Goal: Task Accomplishment & Management: Manage account settings

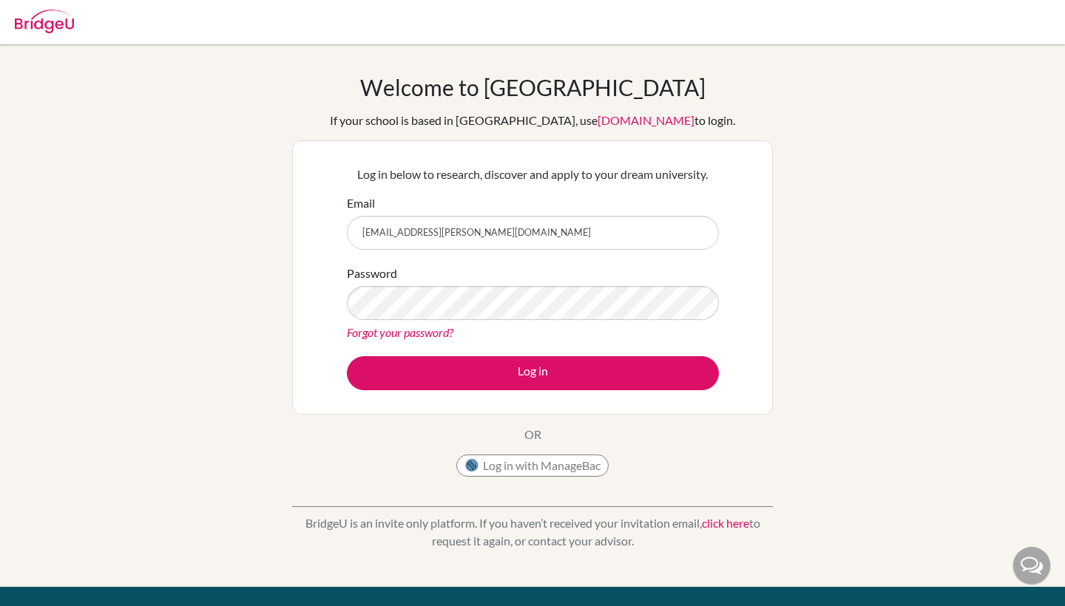
type input "[EMAIL_ADDRESS][PERSON_NAME][DOMAIN_NAME]"
click at [447, 336] on link "Forgot your password?" at bounding box center [400, 332] width 106 height 14
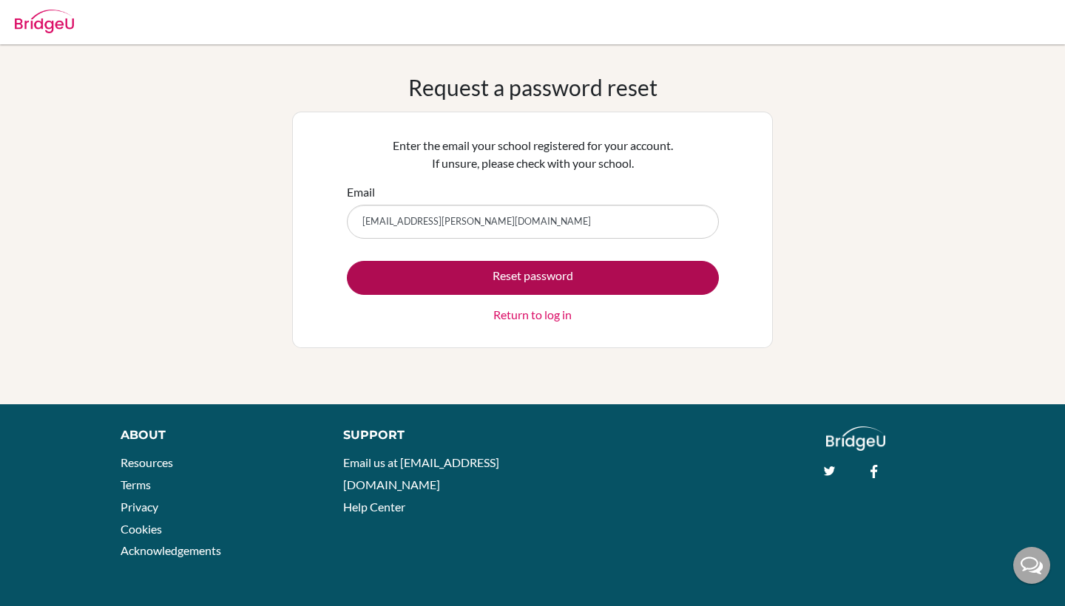
type input "Viraat.rathore@ris.ae"
click at [683, 272] on button "Reset password" at bounding box center [533, 278] width 372 height 34
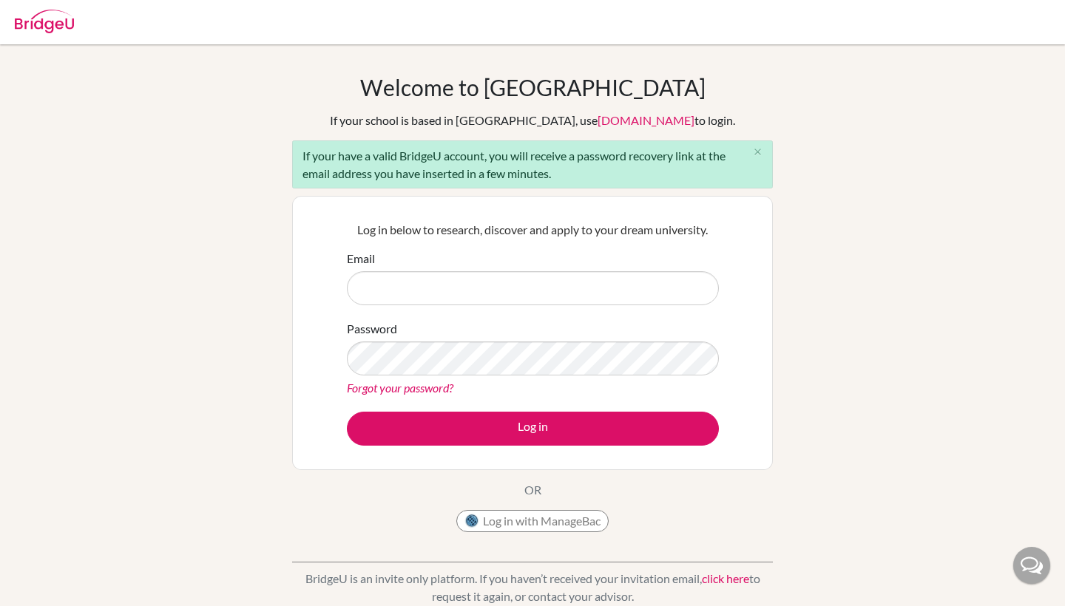
click at [644, 274] on input "Email" at bounding box center [533, 288] width 372 height 34
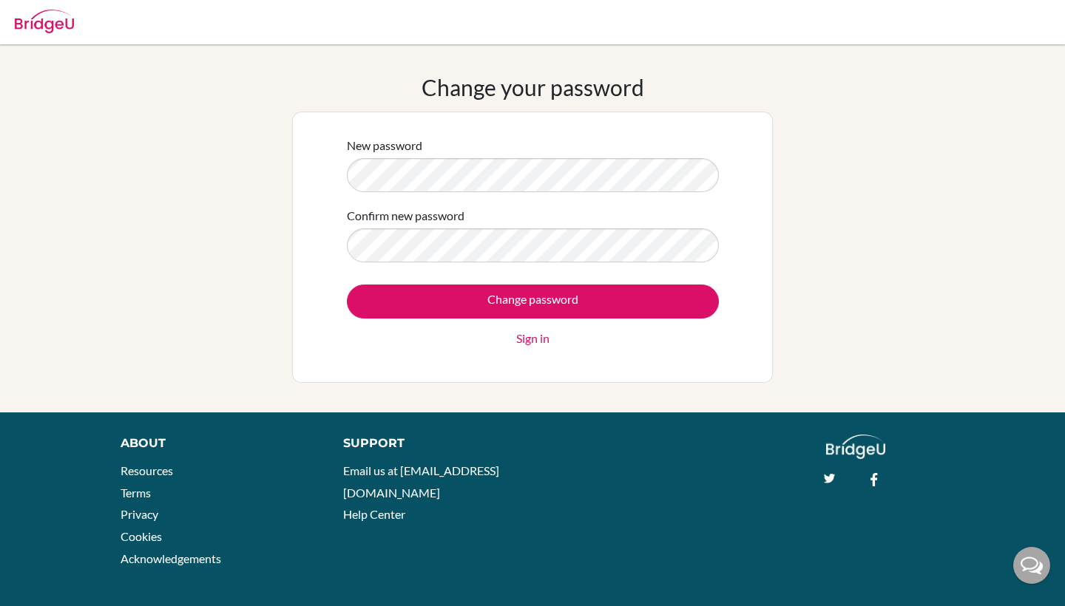
click at [613, 264] on form "New password Confirm new password Change password Sign in" at bounding box center [533, 242] width 372 height 211
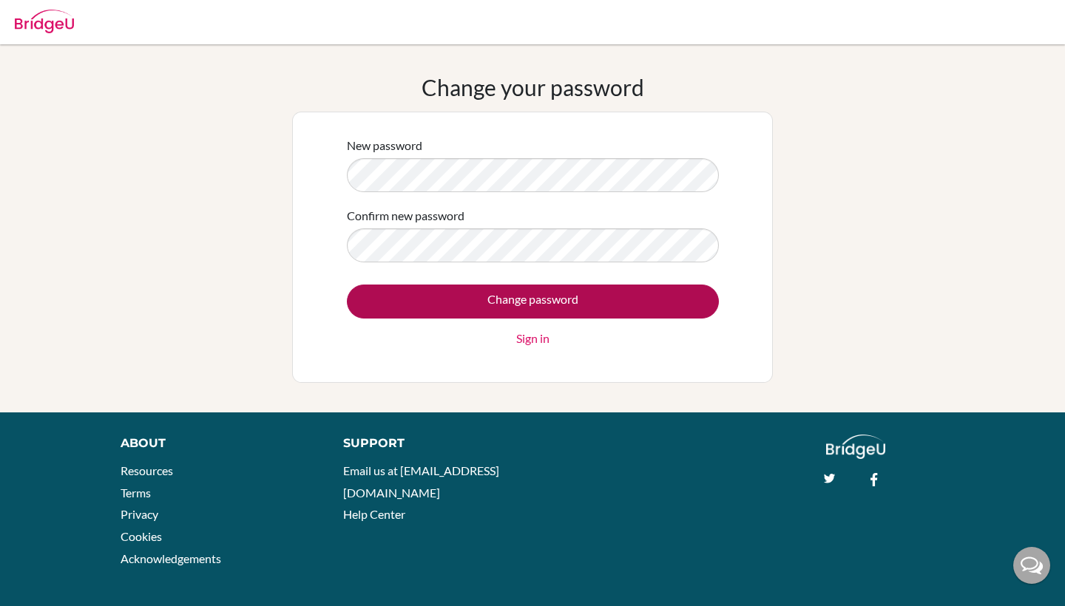
click at [643, 305] on input "Change password" at bounding box center [533, 302] width 372 height 34
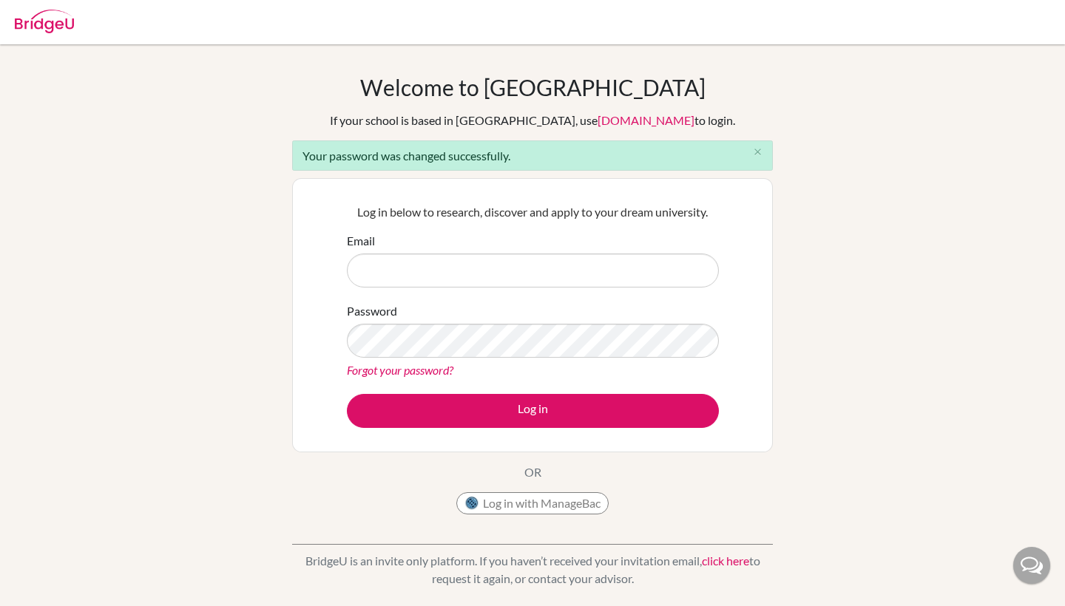
type input "C"
type input "[EMAIL_ADDRESS][DOMAIN_NAME]"
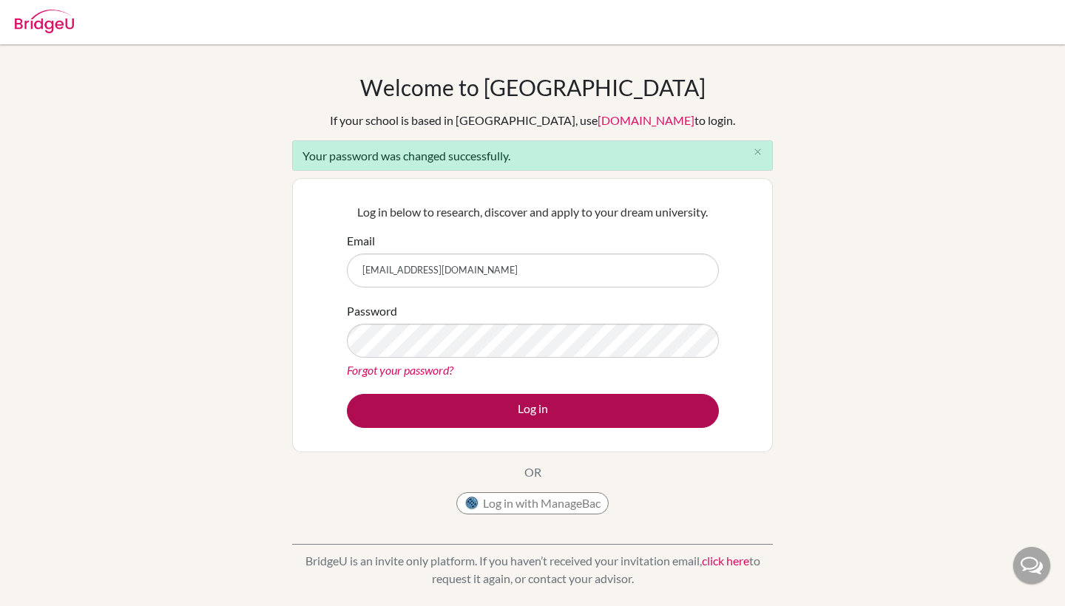
click at [469, 401] on button "Log in" at bounding box center [533, 411] width 372 height 34
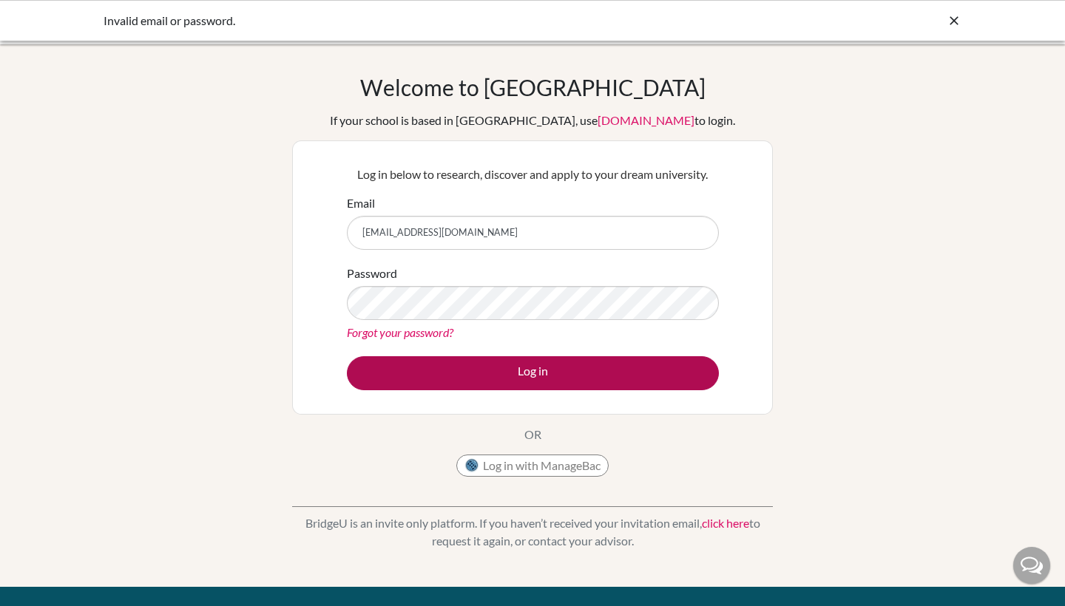
click at [595, 365] on button "Log in" at bounding box center [533, 373] width 372 height 34
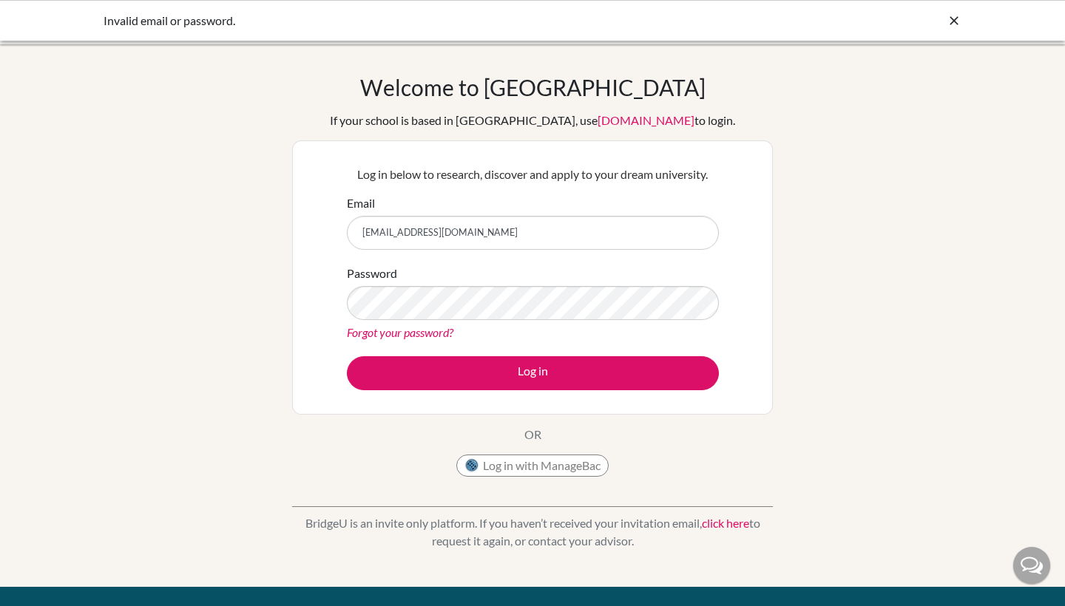
click at [532, 373] on button "Log in" at bounding box center [533, 373] width 372 height 34
